Goal: Information Seeking & Learning: Learn about a topic

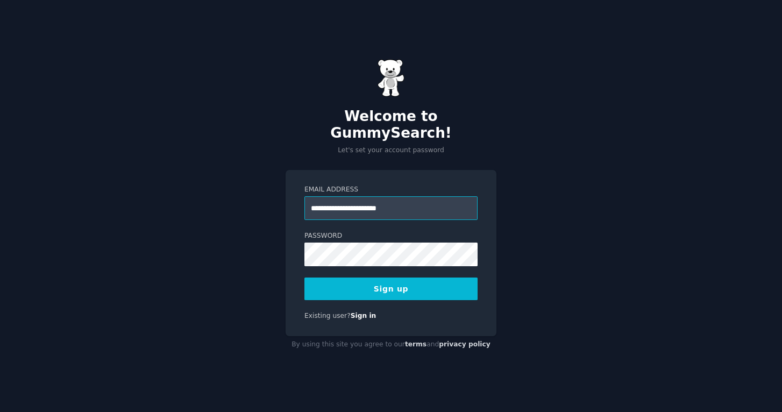
type input "**********"
click at [391, 280] on button "Sign up" at bounding box center [390, 289] width 173 height 23
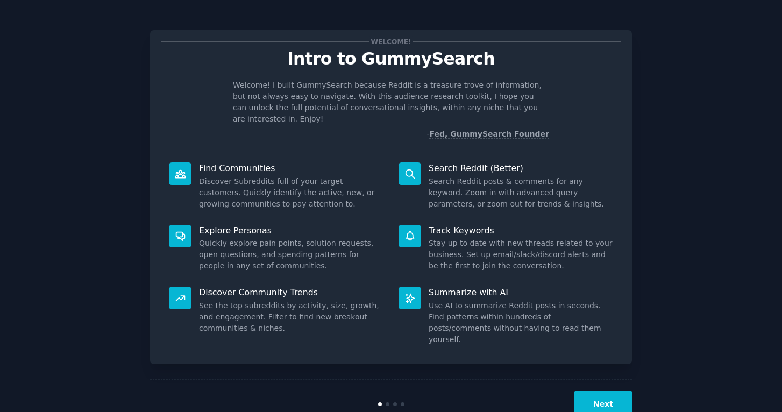
click at [599, 391] on button "Next" at bounding box center [604, 404] width 58 height 26
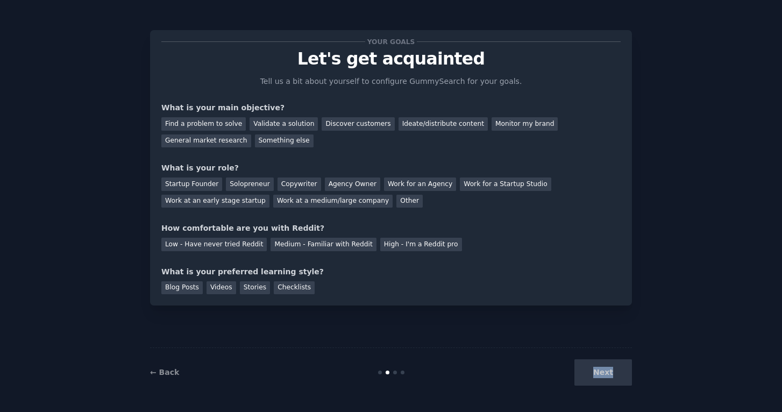
click at [599, 382] on div "Next" at bounding box center [551, 372] width 161 height 26
click at [599, 374] on div "Next" at bounding box center [551, 372] width 161 height 26
click at [165, 375] on link "← Back" at bounding box center [164, 372] width 29 height 9
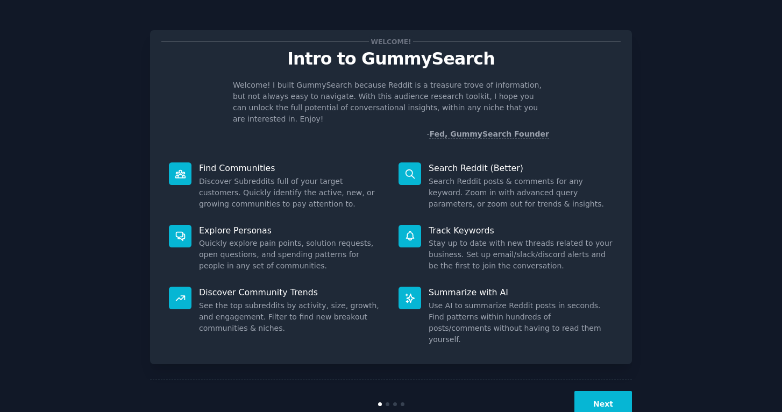
click at [602, 391] on button "Next" at bounding box center [604, 404] width 58 height 26
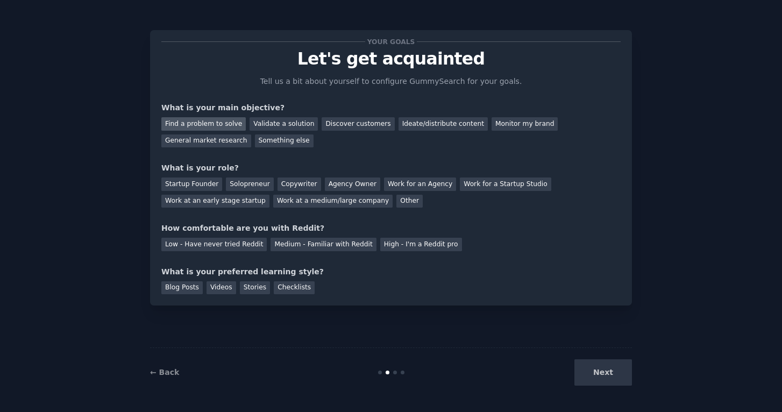
click at [228, 124] on div "Find a problem to solve" at bounding box center [203, 123] width 84 height 13
click at [272, 125] on div "Validate a solution" at bounding box center [284, 123] width 68 height 13
click at [329, 124] on div "Discover customers" at bounding box center [358, 123] width 73 height 13
click at [209, 120] on div "Find a problem to solve" at bounding box center [203, 123] width 84 height 13
click at [205, 182] on div "Startup Founder" at bounding box center [191, 184] width 61 height 13
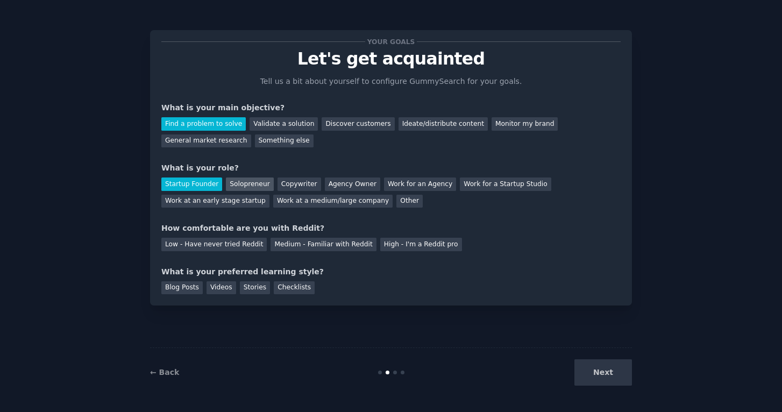
click at [233, 183] on div "Solopreneur" at bounding box center [249, 184] width 47 height 13
click at [194, 182] on div "Startup Founder" at bounding box center [191, 184] width 61 height 13
click at [380, 240] on div "High - I'm a Reddit pro" at bounding box center [421, 244] width 82 height 13
click at [257, 285] on div "Stories" at bounding box center [255, 287] width 30 height 13
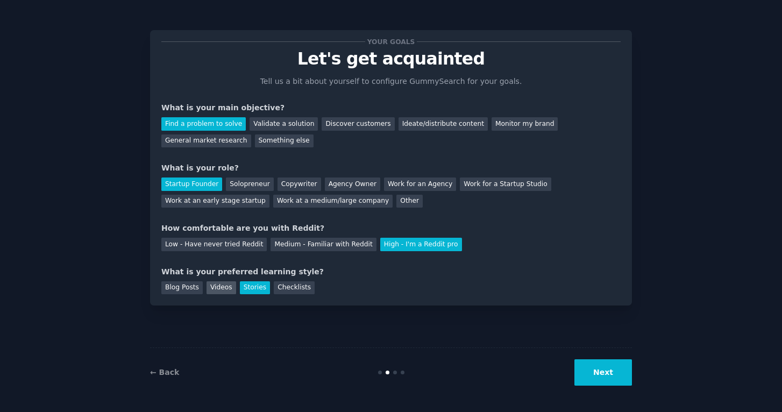
click at [223, 286] on div "Videos" at bounding box center [222, 287] width 30 height 13
click at [587, 373] on button "Next" at bounding box center [604, 372] width 58 height 26
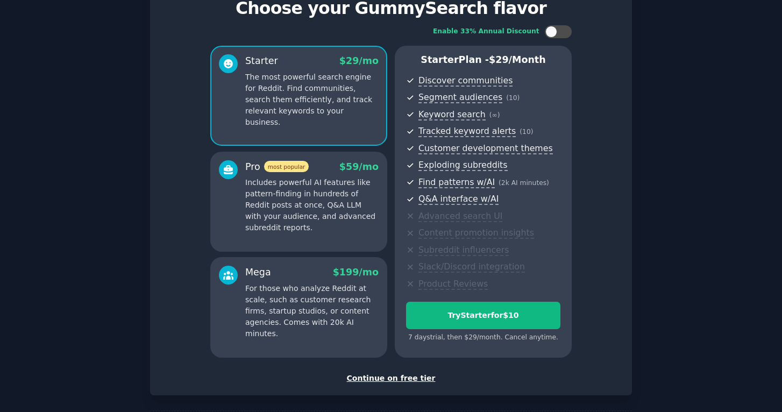
scroll to position [51, 0]
click at [386, 372] on div "Continue on free tier" at bounding box center [390, 377] width 459 height 11
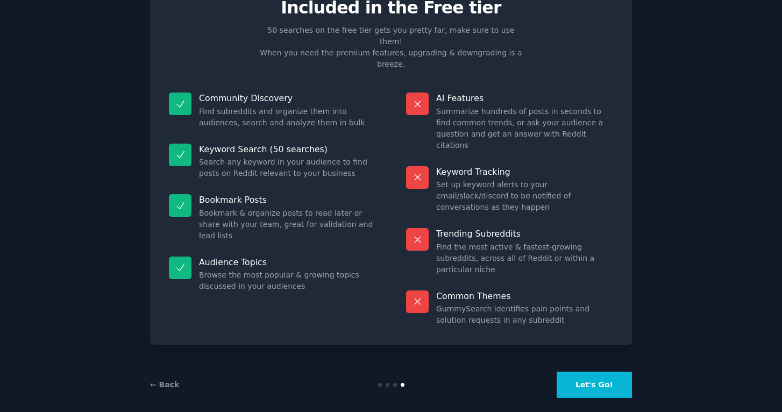
scroll to position [7, 0]
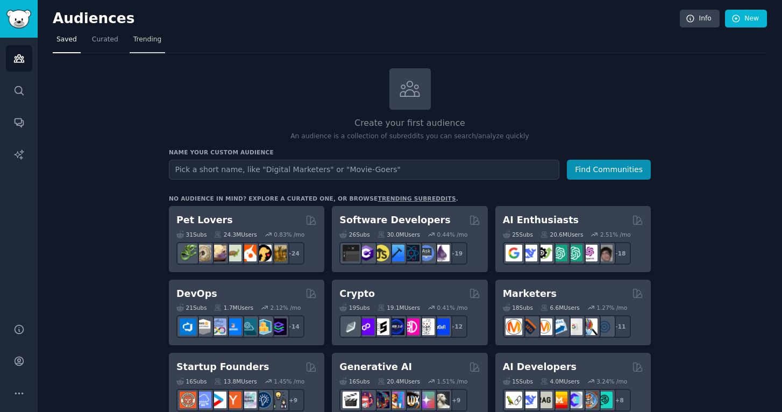
click at [144, 51] on link "Trending" at bounding box center [148, 42] width 36 height 22
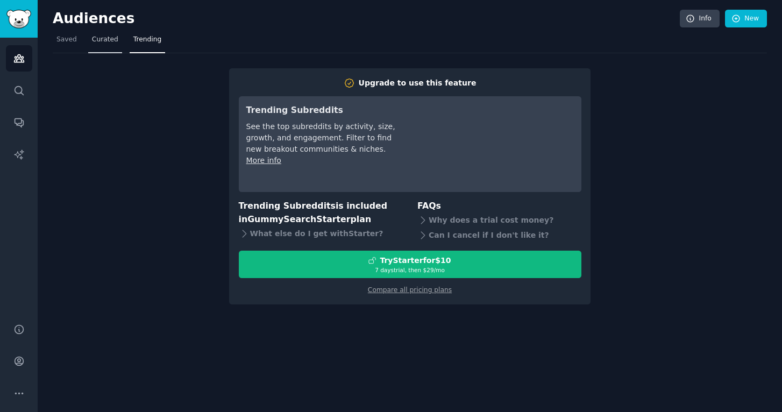
click at [94, 42] on span "Curated" at bounding box center [105, 40] width 26 height 10
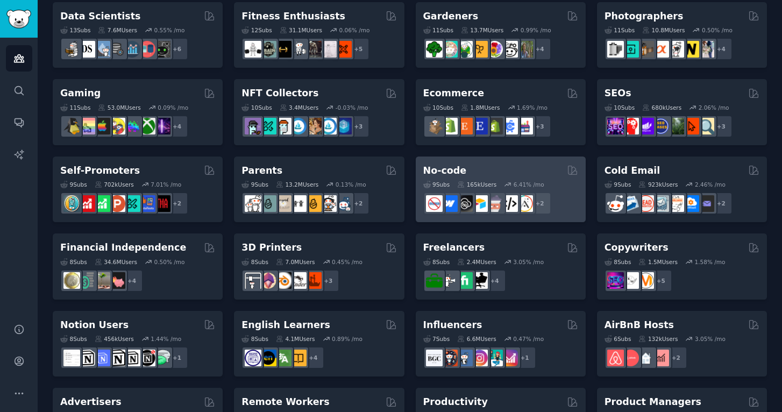
scroll to position [314, 0]
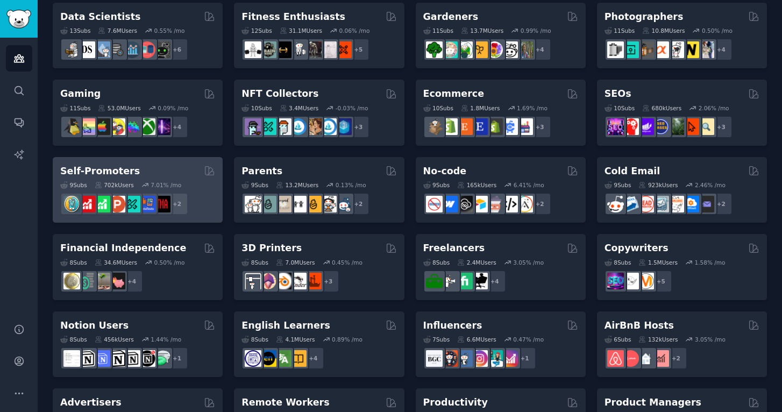
click at [125, 178] on div "9 Sub s 702k Users 7.01 % /mo + 2" at bounding box center [137, 197] width 155 height 38
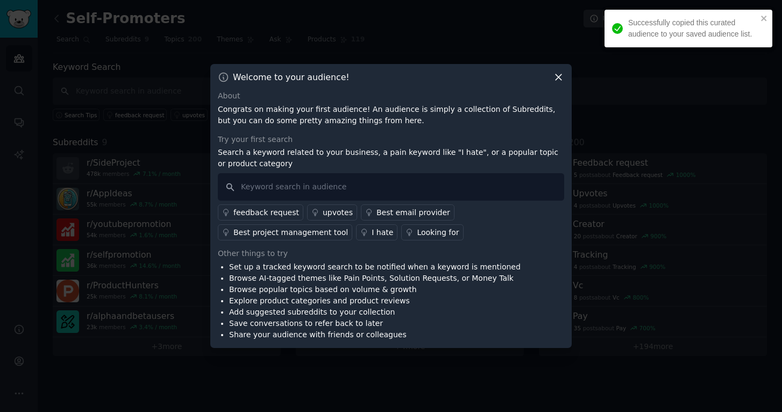
click at [563, 79] on icon at bounding box center [558, 77] width 11 height 11
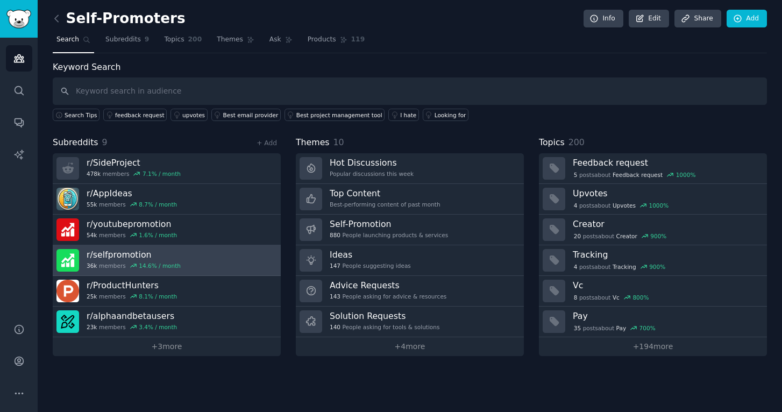
click at [107, 255] on h3 "r/ selfpromotion" at bounding box center [134, 254] width 94 height 11
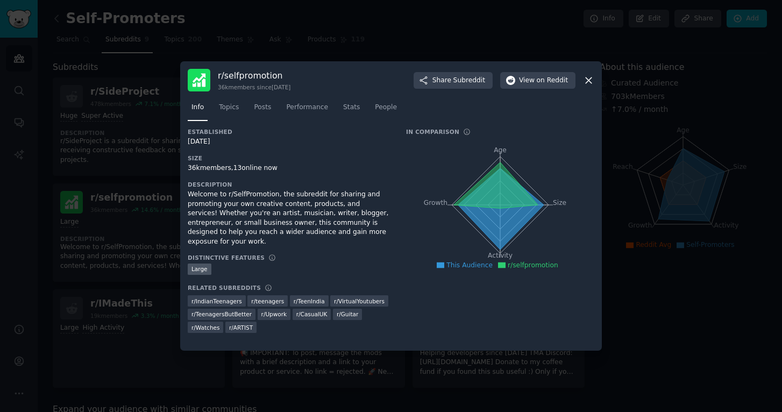
click at [592, 76] on icon at bounding box center [588, 80] width 11 height 11
click at [589, 83] on icon at bounding box center [588, 80] width 11 height 11
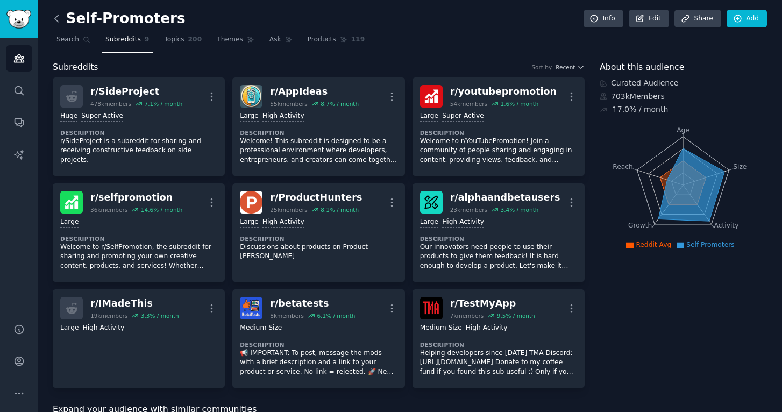
click at [54, 17] on icon at bounding box center [56, 18] width 11 height 11
click at [179, 32] on link "Topics 200" at bounding box center [182, 42] width 45 height 22
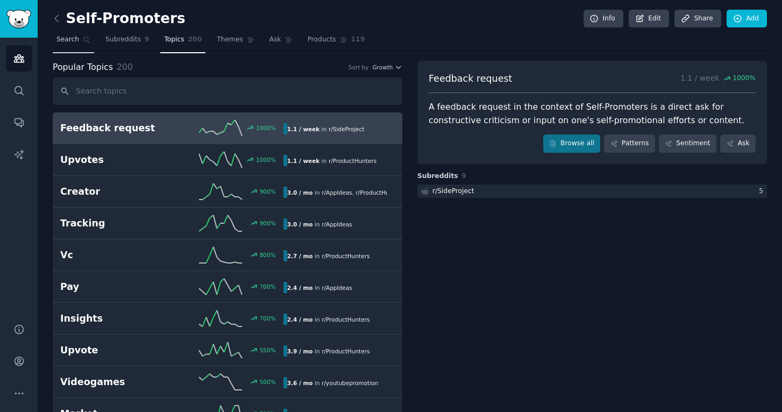
click at [68, 42] on span "Search" at bounding box center [67, 40] width 23 height 10
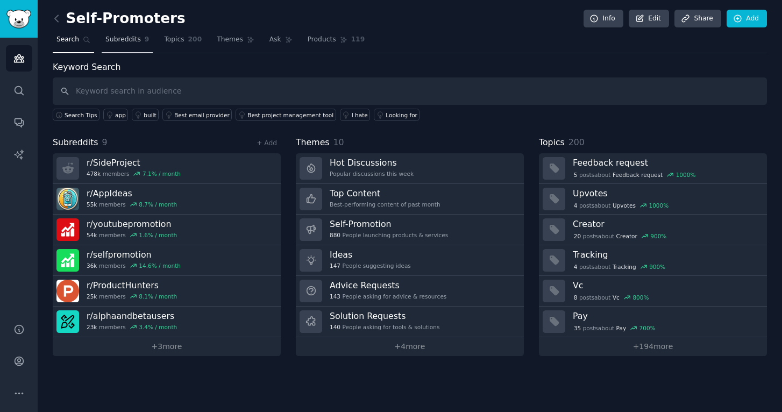
click at [116, 44] on span "Subreddits" at bounding box center [123, 40] width 36 height 10
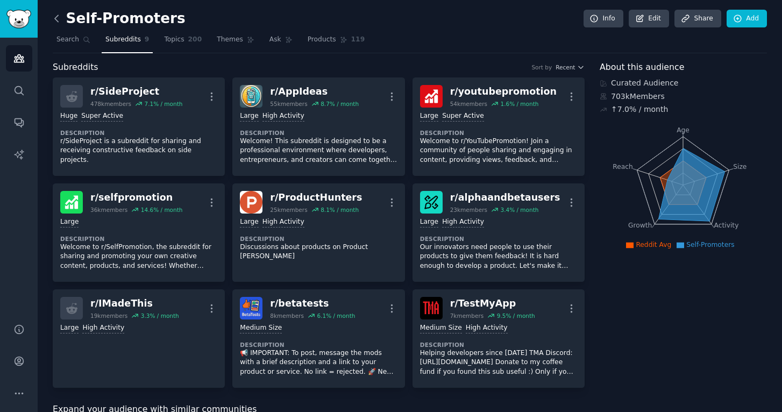
click at [59, 20] on icon at bounding box center [56, 18] width 11 height 11
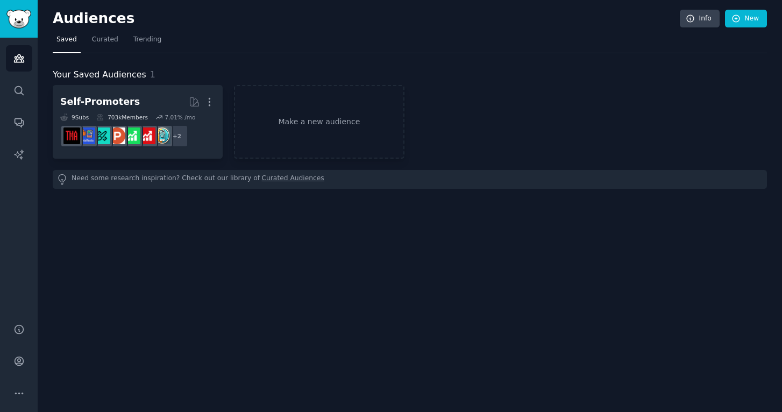
click at [28, 17] on img "Sidebar" at bounding box center [18, 19] width 25 height 19
click at [23, 92] on icon "Sidebar" at bounding box center [18, 90] width 11 height 11
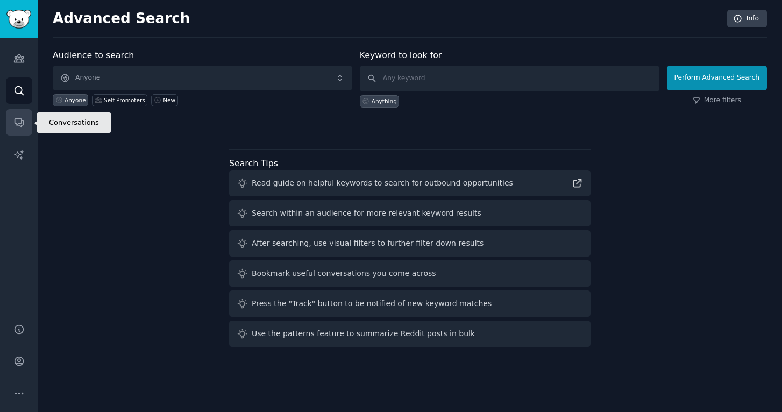
click at [19, 122] on icon "Sidebar" at bounding box center [18, 122] width 11 height 11
